Goal: Submit feedback/report problem

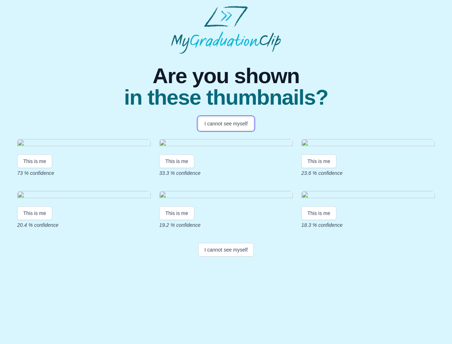
click at [226, 123] on button "I cannot see myself" at bounding box center [225, 124] width 55 height 14
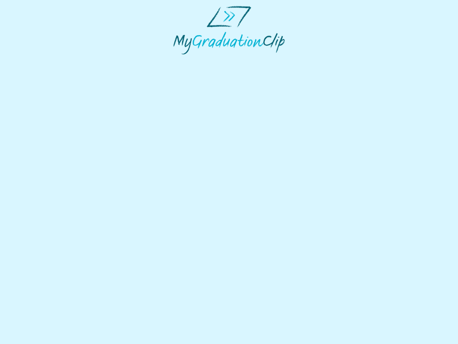
click at [35, 60] on html at bounding box center [229, 30] width 458 height 60
click at [178, 60] on html at bounding box center [229, 30] width 458 height 60
click at [321, 60] on html at bounding box center [229, 30] width 458 height 60
click at [35, 60] on html at bounding box center [229, 30] width 458 height 60
click at [178, 60] on html at bounding box center [229, 30] width 458 height 60
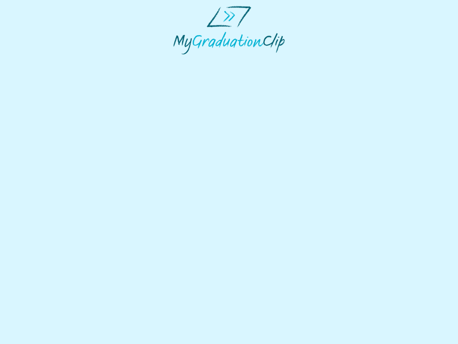
click at [321, 60] on html at bounding box center [229, 30] width 458 height 60
